Goal: Find contact information: Find contact information

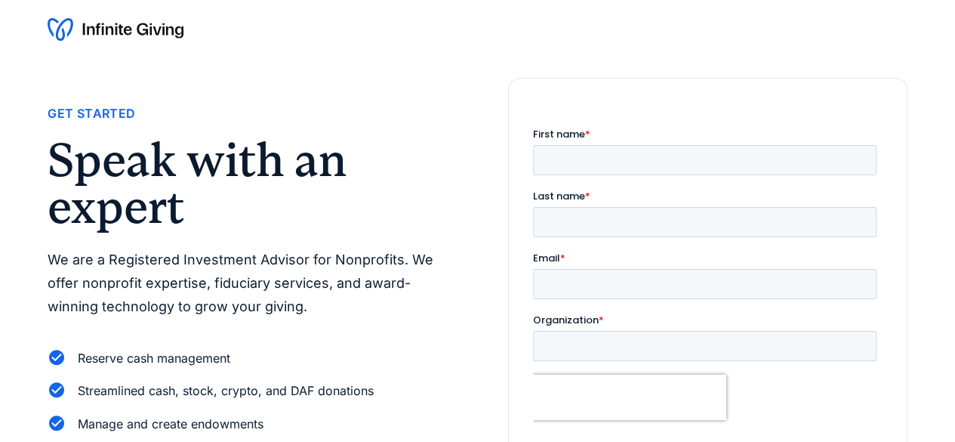
scroll to position [20, 0]
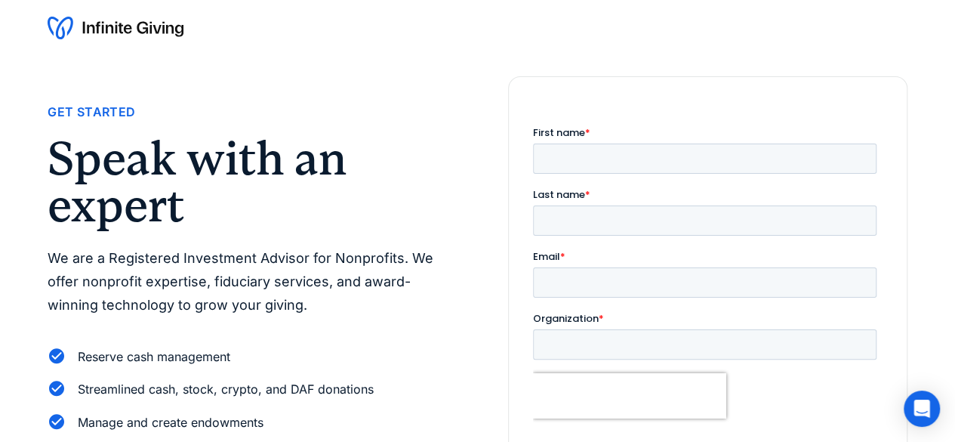
click at [116, 31] on img at bounding box center [116, 28] width 136 height 24
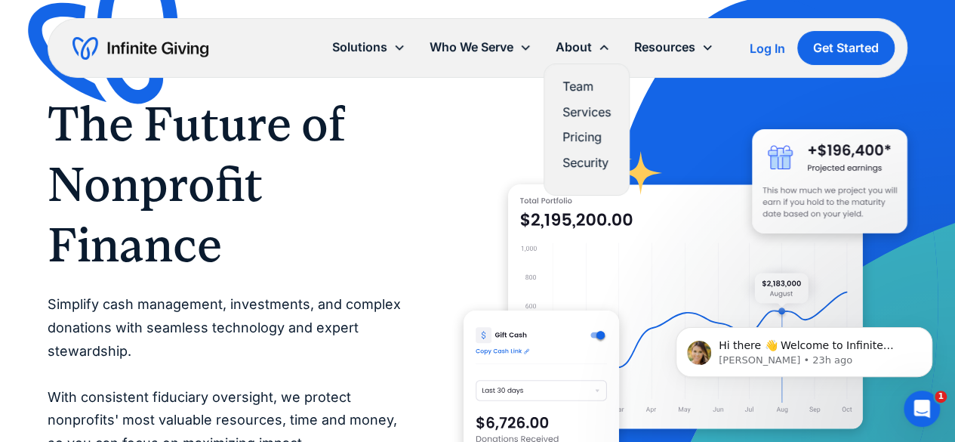
click at [578, 78] on link "Team" at bounding box center [587, 86] width 48 height 20
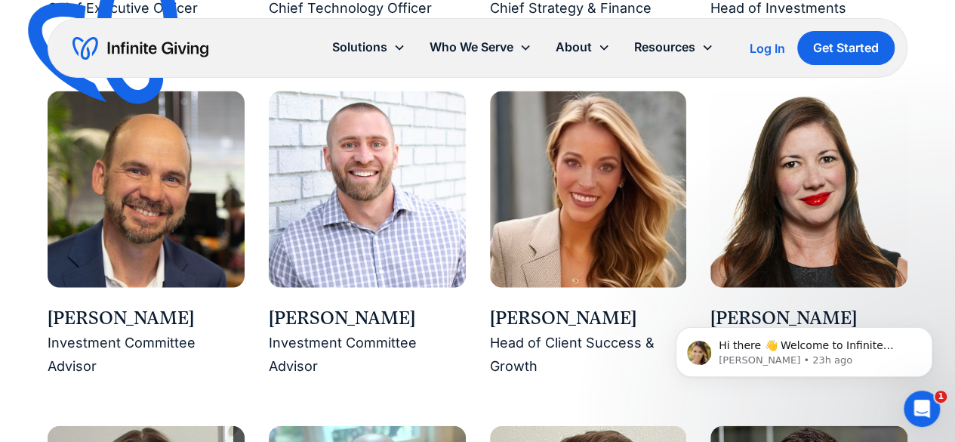
scroll to position [1618, 0]
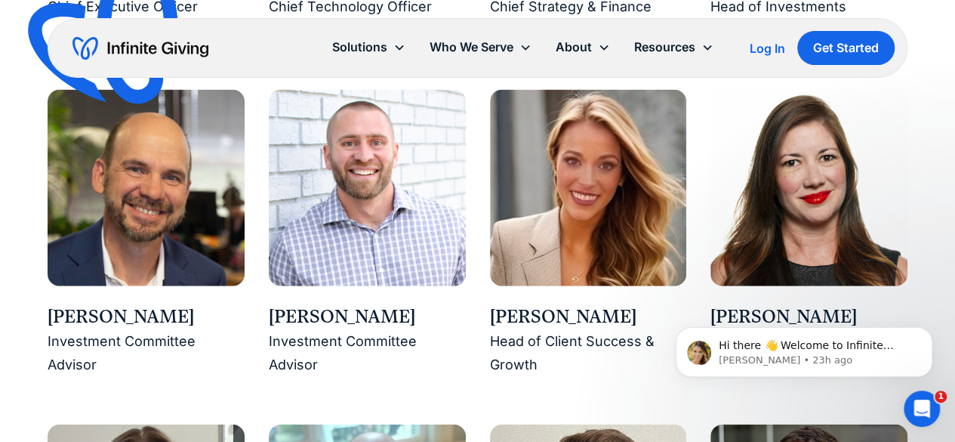
click at [546, 265] on img at bounding box center [588, 188] width 197 height 197
click at [533, 341] on div "Head of Client Success & Growth" at bounding box center [588, 353] width 197 height 46
